Goal: Information Seeking & Learning: Learn about a topic

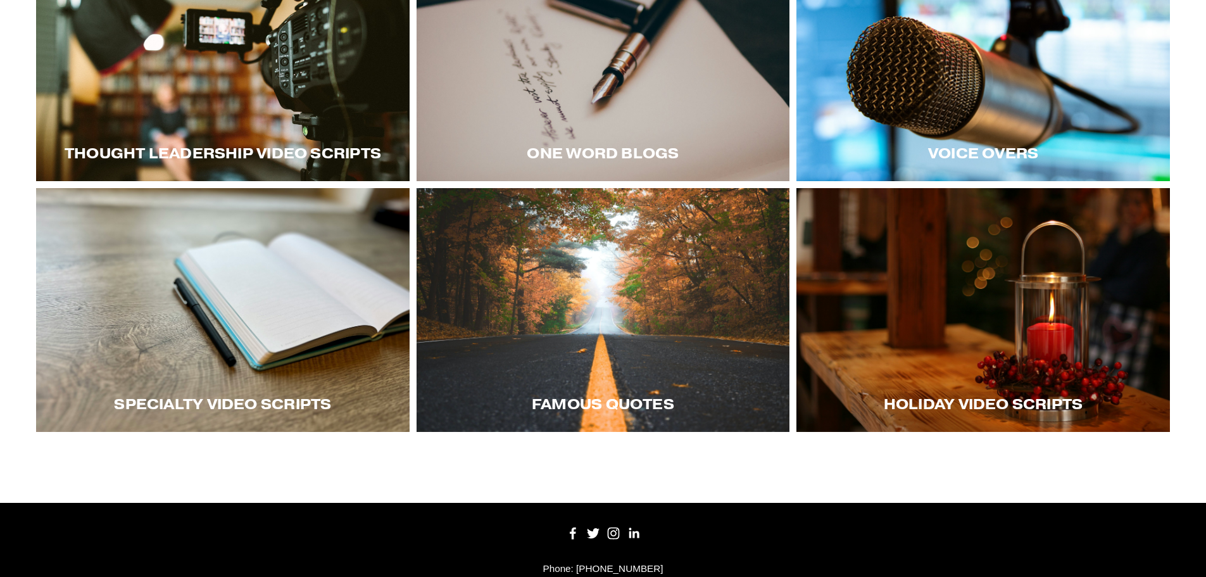
scroll to position [189, 0]
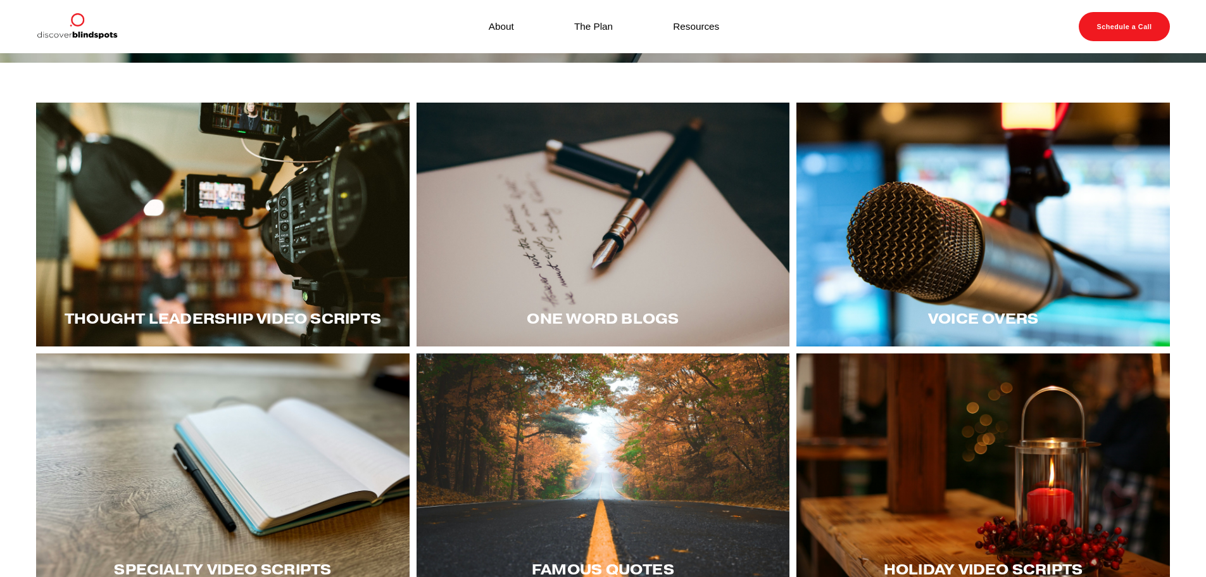
click at [994, 301] on div "Voice Overs" at bounding box center [982, 319] width 373 height 56
click at [999, 331] on div "Voice Overs" at bounding box center [982, 319] width 373 height 56
click at [982, 205] on div at bounding box center [982, 225] width 373 height 244
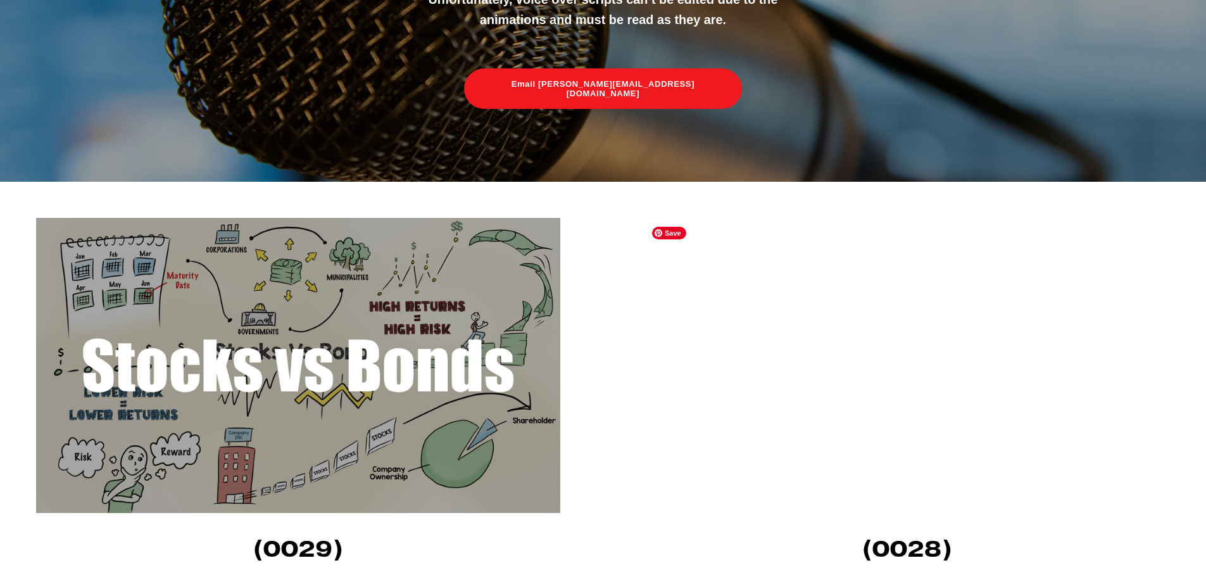
scroll to position [316, 0]
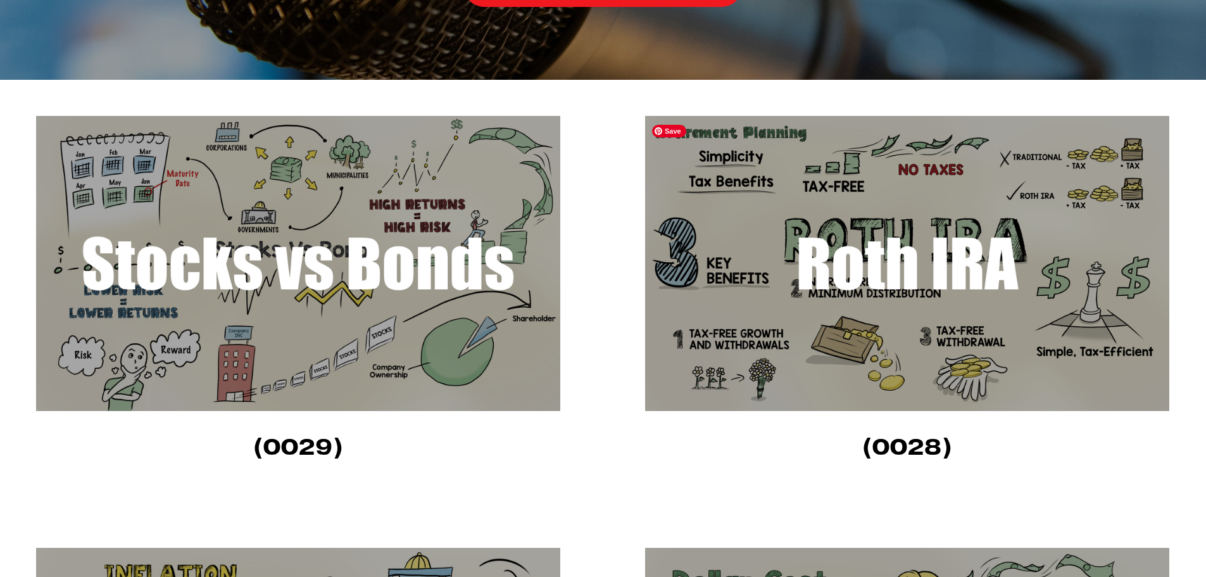
click at [722, 235] on img at bounding box center [907, 263] width 524 height 295
